Goal: Navigation & Orientation: Find specific page/section

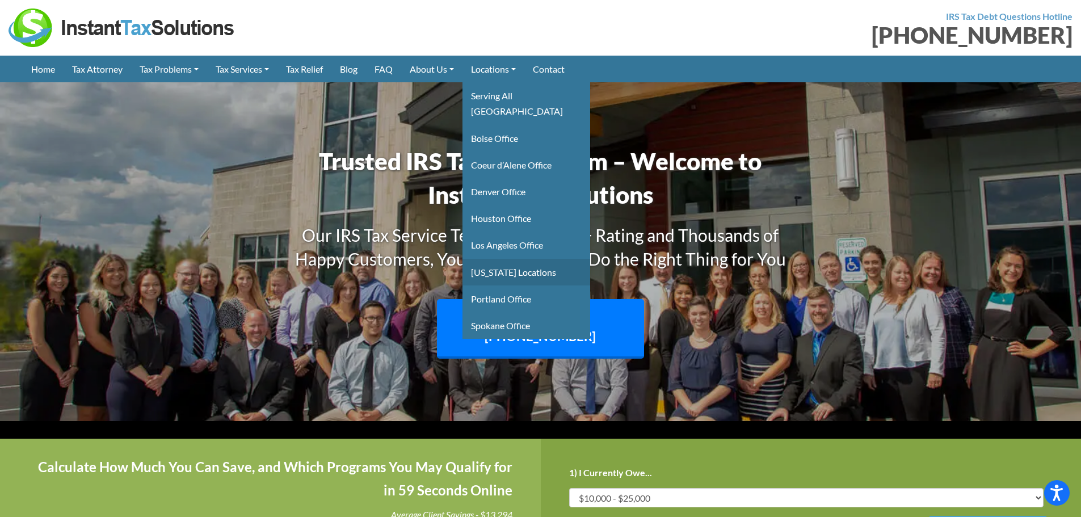
click at [542, 259] on link "Montana Locations" at bounding box center [526, 272] width 128 height 27
click at [543, 178] on link "Denver Office" at bounding box center [526, 191] width 128 height 27
